Goal: Find specific page/section: Find specific page/section

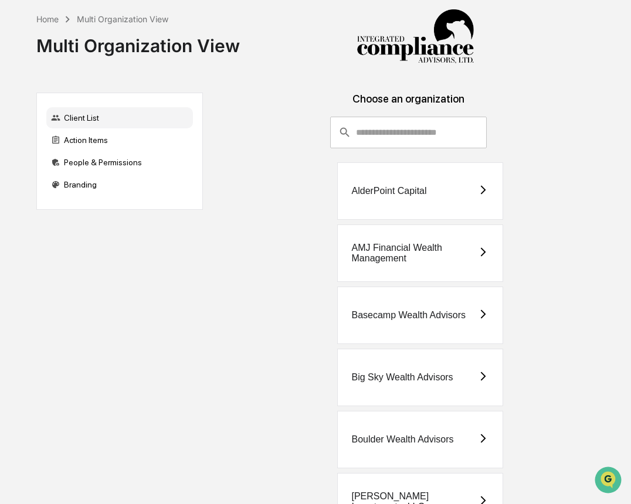
click at [362, 130] on input "consultant-dashboard__filter-organizations-search-bar" at bounding box center [421, 133] width 131 height 32
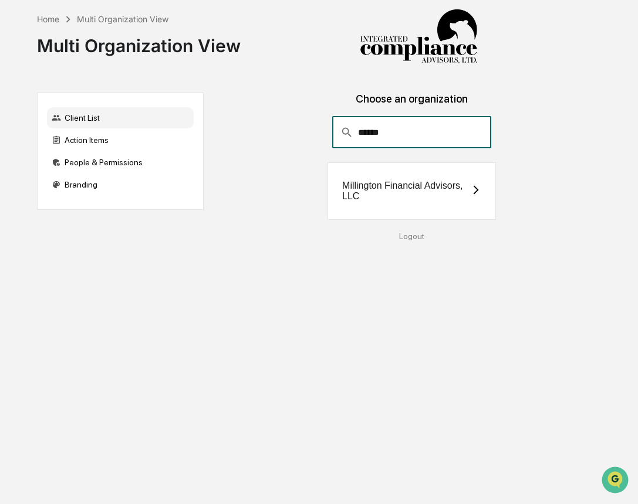
type input "******"
click at [342, 181] on div "Millington Financial Advisors, LLC" at bounding box center [406, 191] width 128 height 21
